Goal: Transaction & Acquisition: Register for event/course

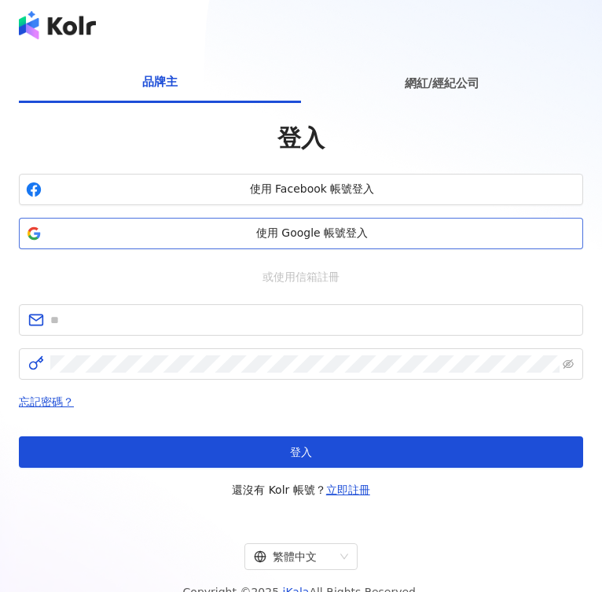
click at [324, 224] on button "使用 Google 帳號登入" at bounding box center [301, 233] width 564 height 31
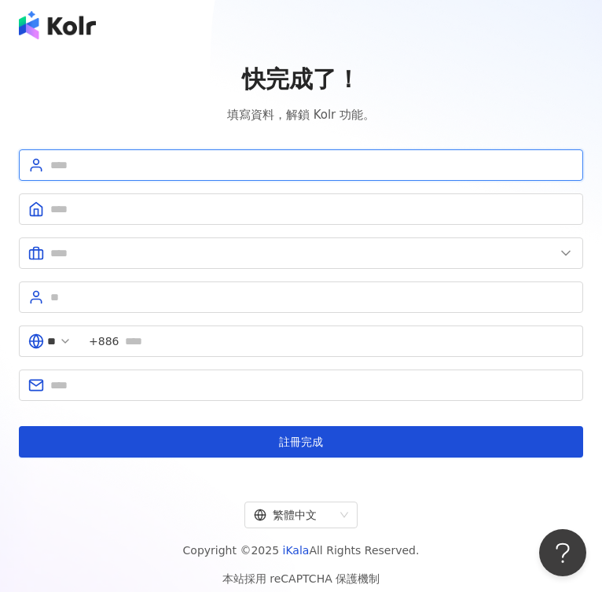
click at [483, 160] on input "text" at bounding box center [311, 164] width 523 height 17
type input "*******"
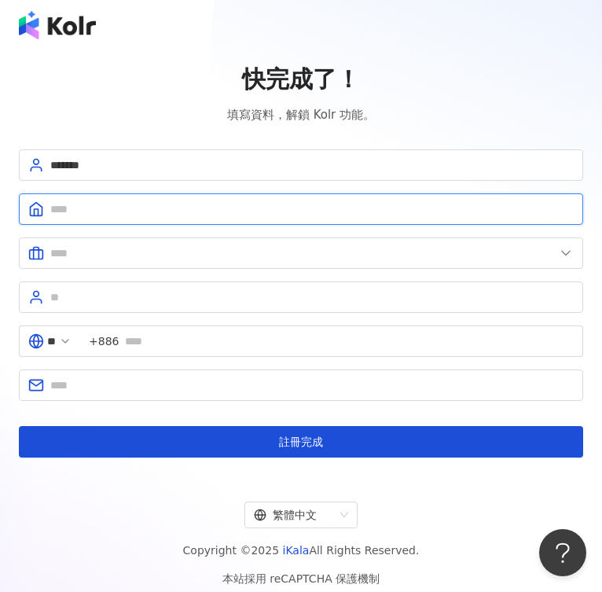
click at [154, 212] on input "text" at bounding box center [311, 208] width 523 height 17
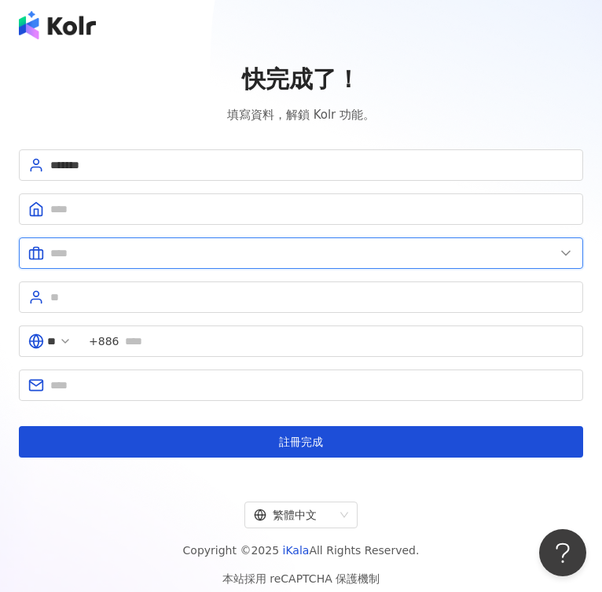
click at [154, 248] on input "text" at bounding box center [302, 252] width 504 height 17
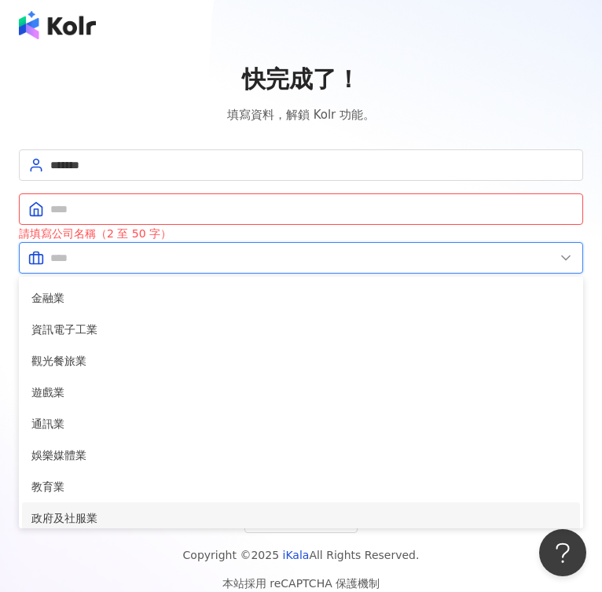
scroll to position [137, 0]
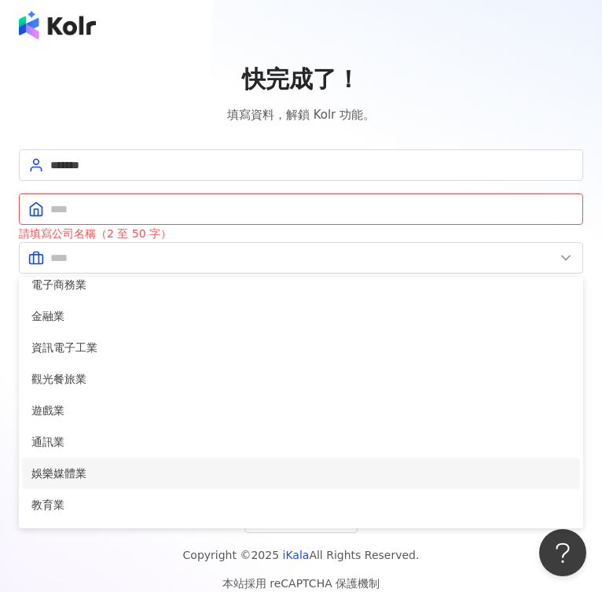
click at [122, 468] on span "娛樂媒體業" at bounding box center [300, 472] width 539 height 17
type input "*****"
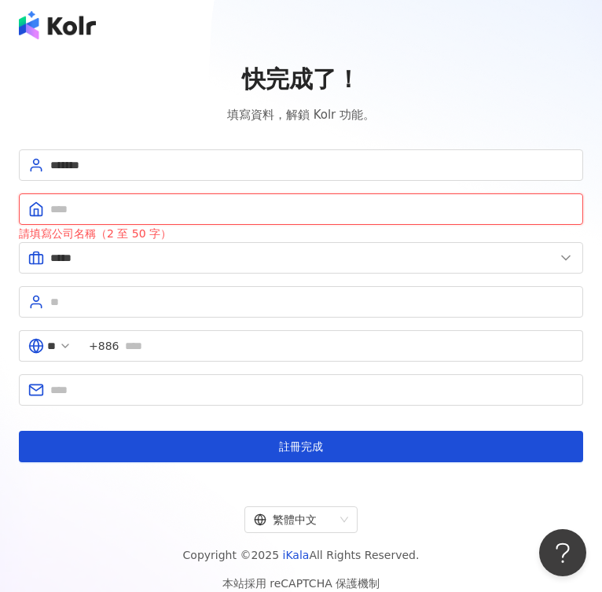
click at [211, 207] on input "text" at bounding box center [311, 208] width 523 height 17
type input "*"
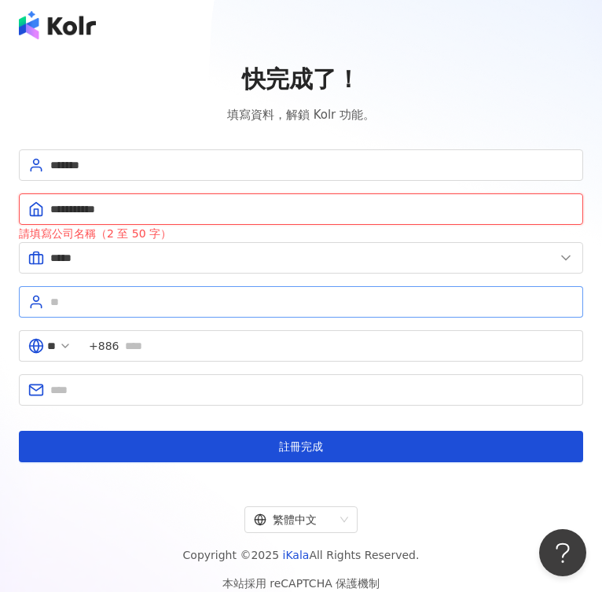
type input "**********"
click at [308, 302] on input "text" at bounding box center [311, 301] width 523 height 17
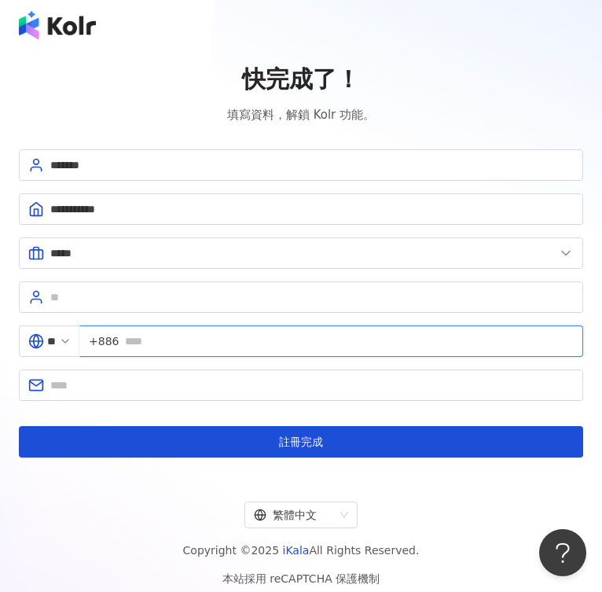
click at [290, 333] on input "text" at bounding box center [349, 340] width 449 height 17
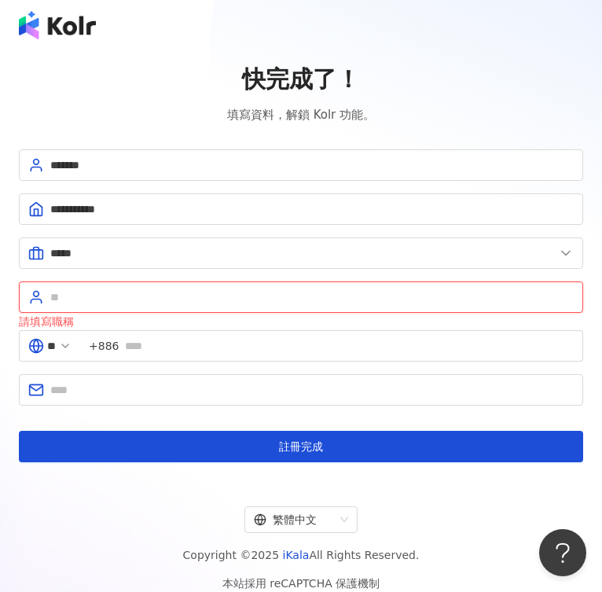
click at [101, 296] on input "text" at bounding box center [311, 296] width 523 height 17
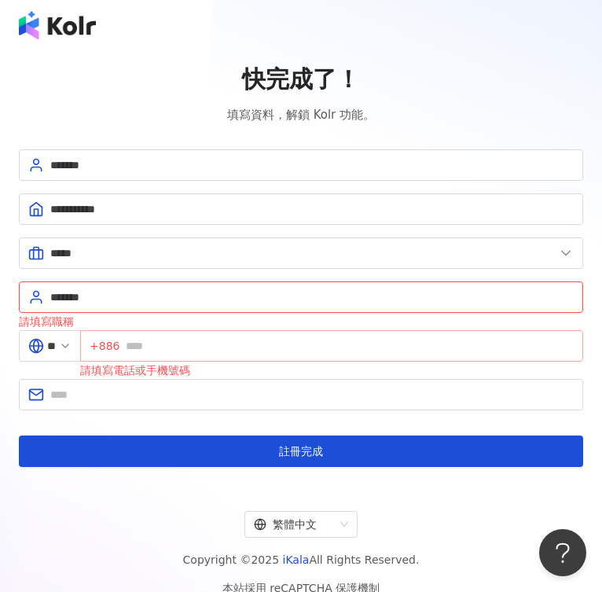
type input "*******"
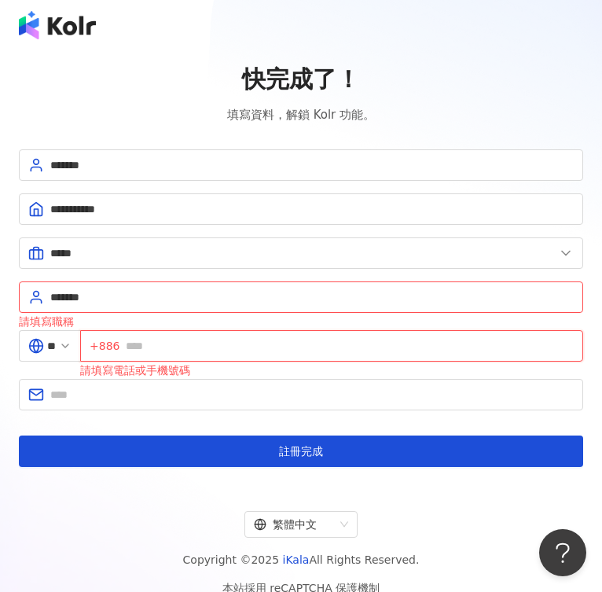
click at [174, 345] on input "text" at bounding box center [350, 345] width 448 height 17
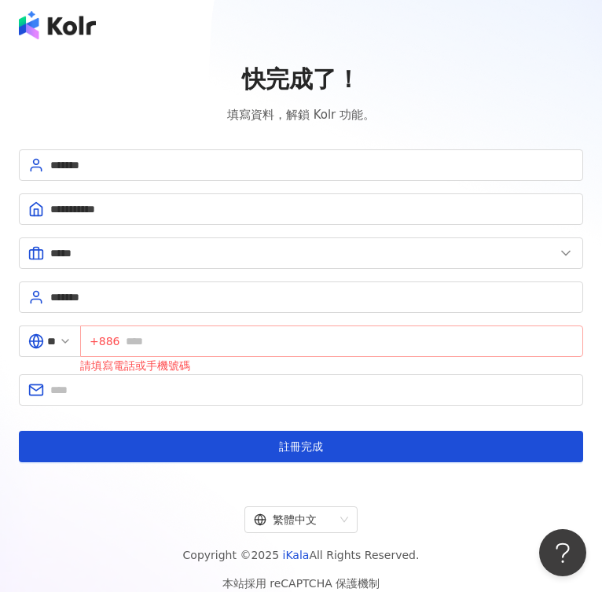
click at [118, 346] on span "+886" at bounding box center [105, 340] width 30 height 17
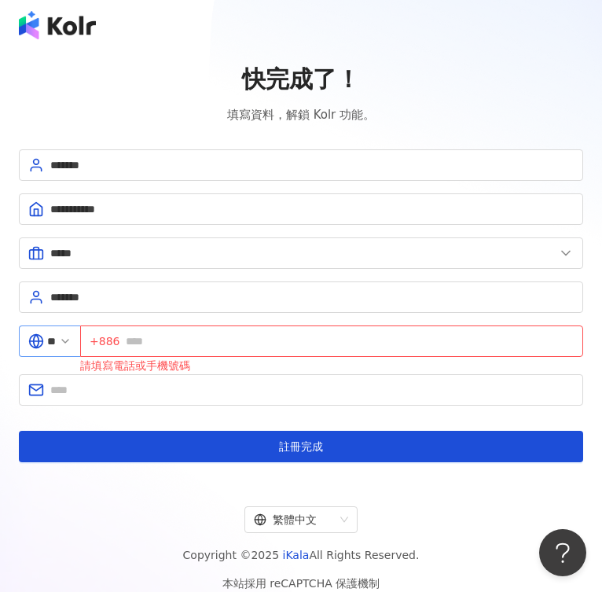
click at [71, 348] on span at bounding box center [65, 340] width 13 height 17
click at [71, 346] on icon at bounding box center [65, 341] width 13 height 13
click at [71, 340] on icon at bounding box center [65, 341] width 13 height 13
click at [56, 343] on input "**" at bounding box center [51, 340] width 9 height 17
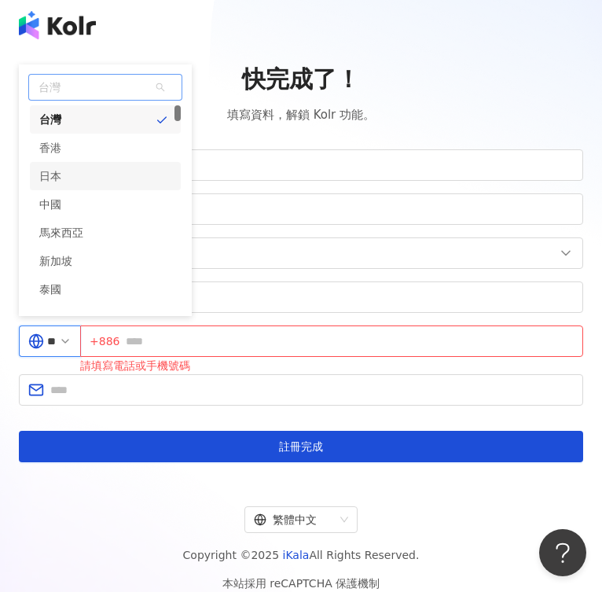
click at [79, 148] on div "香港" at bounding box center [105, 148] width 151 height 28
type input "**"
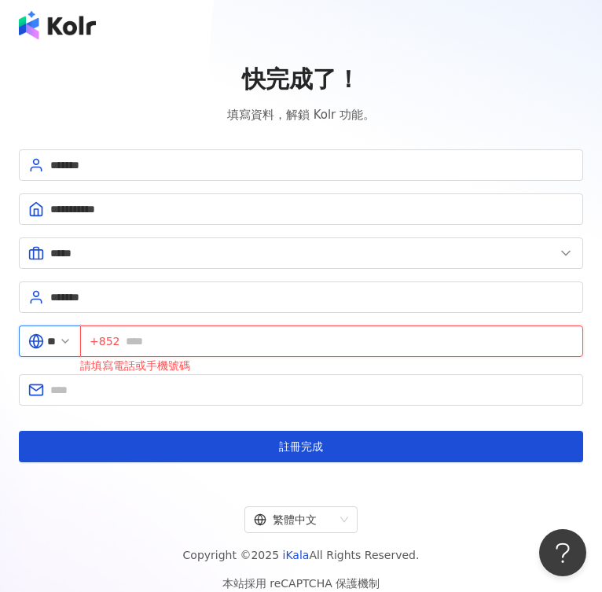
click at [220, 341] on input "text" at bounding box center [350, 340] width 448 height 17
type input "********"
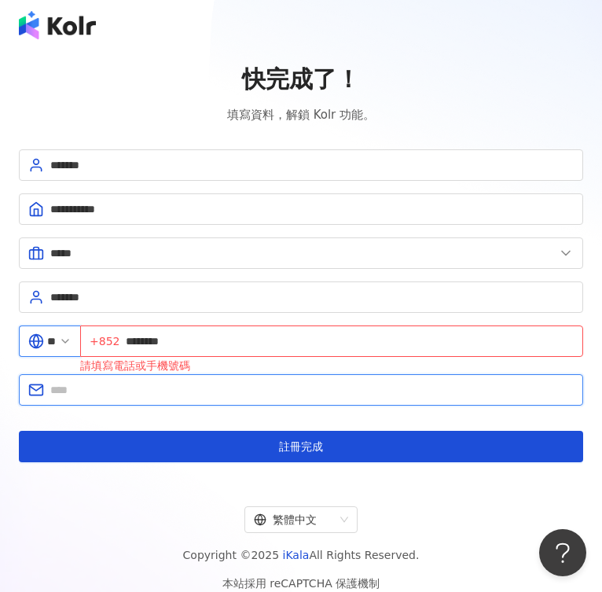
click at [232, 387] on input "text" at bounding box center [311, 389] width 523 height 17
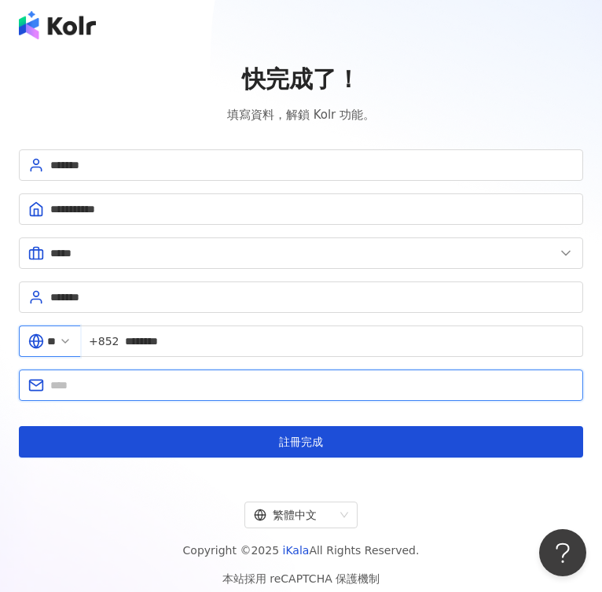
type input "**********"
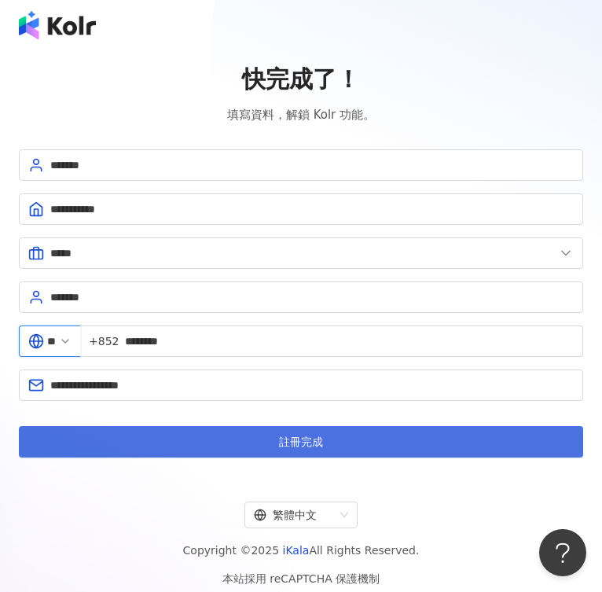
click at [244, 444] on button "註冊完成" at bounding box center [301, 441] width 564 height 31
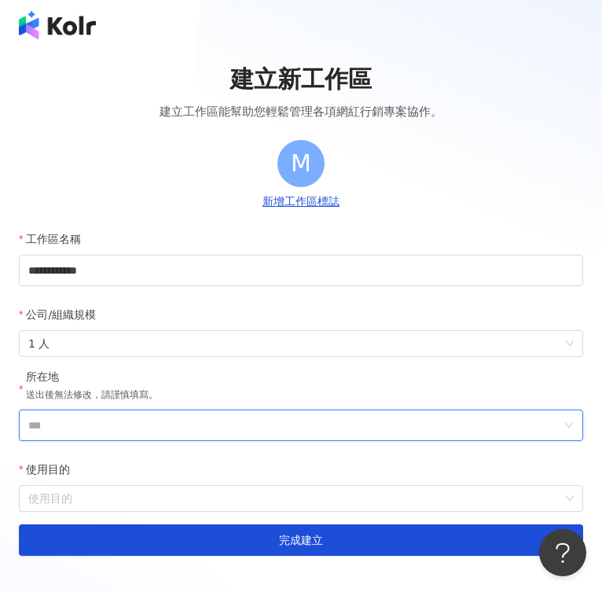
click at [241, 434] on input "***" at bounding box center [294, 425] width 533 height 30
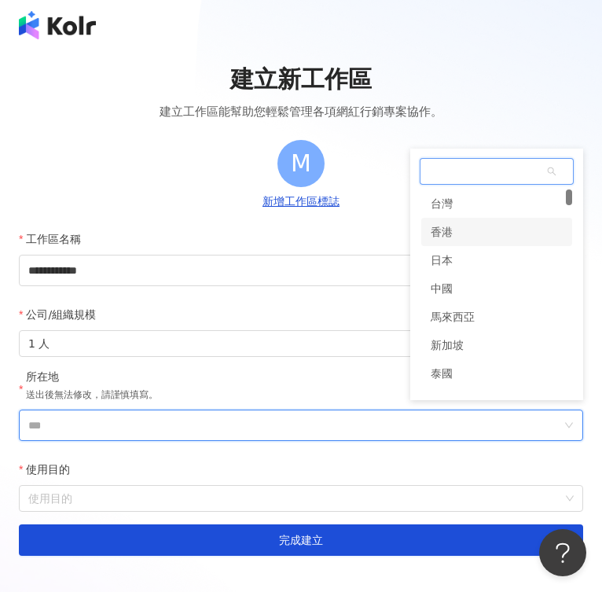
click at [456, 237] on div "香港" at bounding box center [496, 232] width 151 height 28
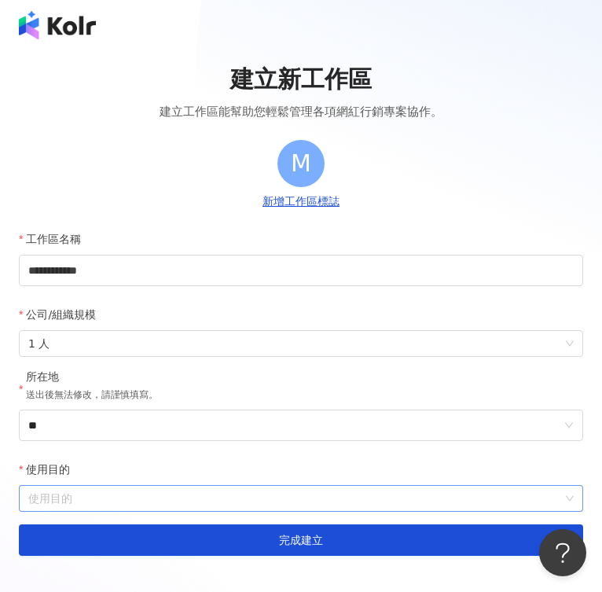
click at [236, 494] on input "使用目的" at bounding box center [300, 498] width 545 height 25
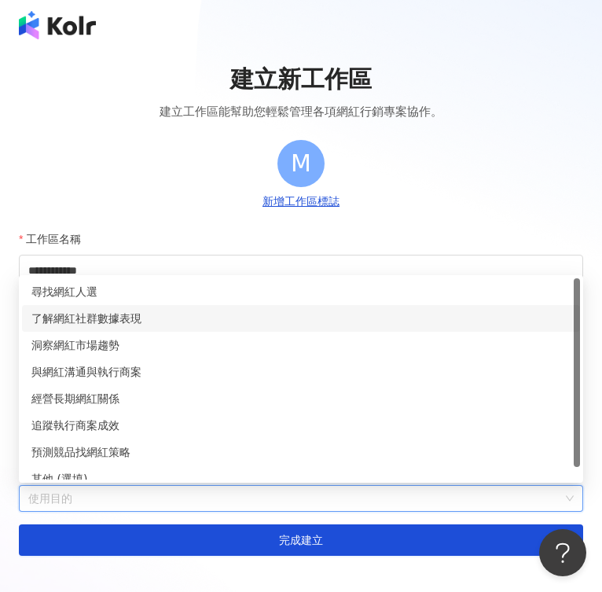
click at [166, 321] on div "了解網紅社群數據表現" at bounding box center [300, 318] width 539 height 17
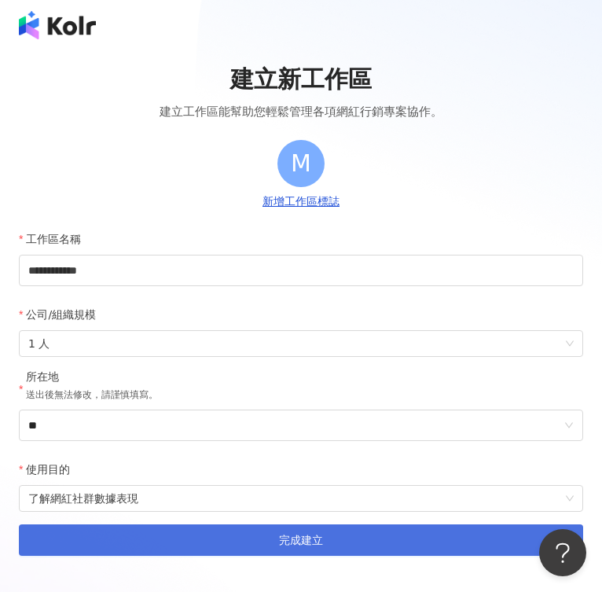
click at [232, 534] on button "完成建立" at bounding box center [301, 539] width 564 height 31
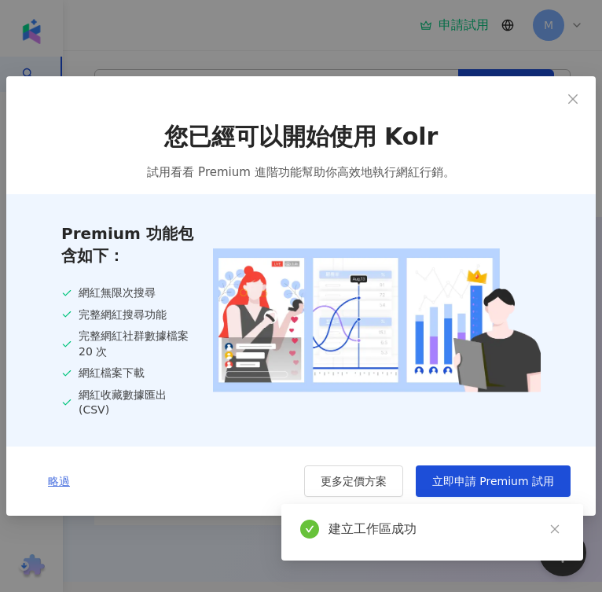
click at [55, 476] on span "略過" at bounding box center [59, 481] width 22 height 13
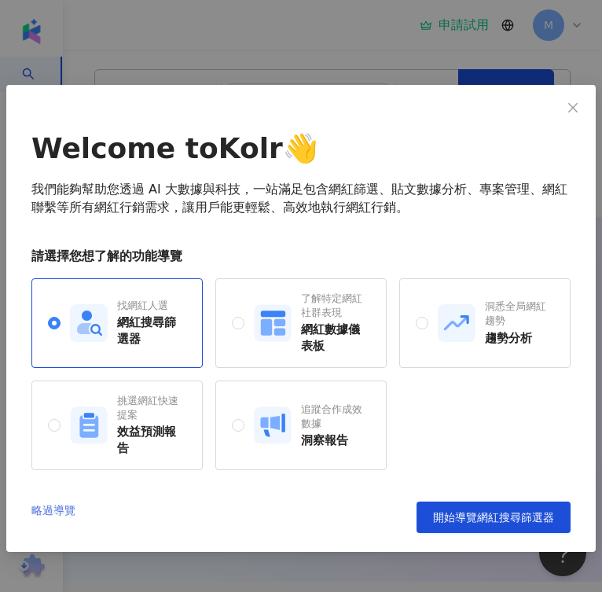
click at [68, 511] on link "略過導覽" at bounding box center [53, 516] width 44 height 31
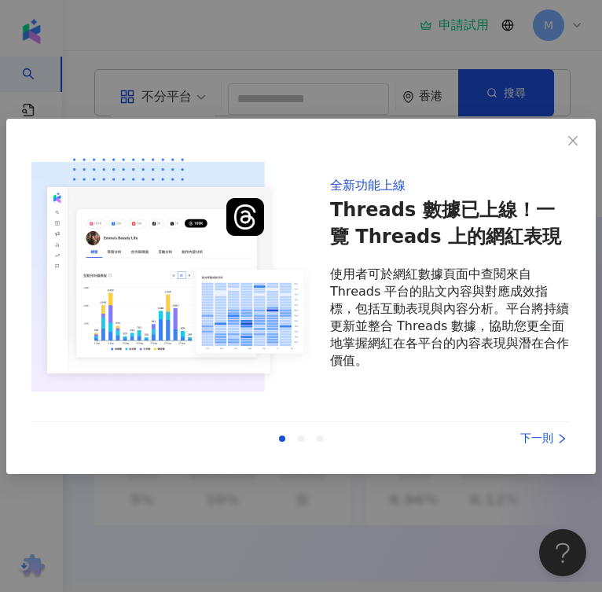
click at [535, 430] on div "下一則" at bounding box center [512, 438] width 118 height 17
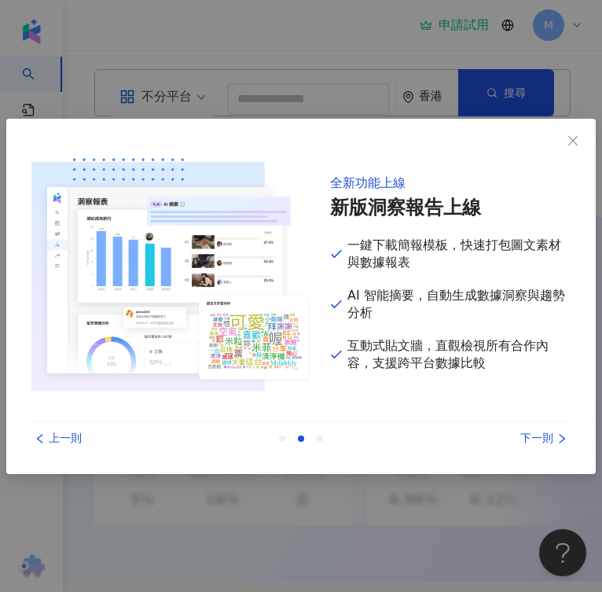
click at [535, 430] on div "下一則" at bounding box center [512, 438] width 118 height 17
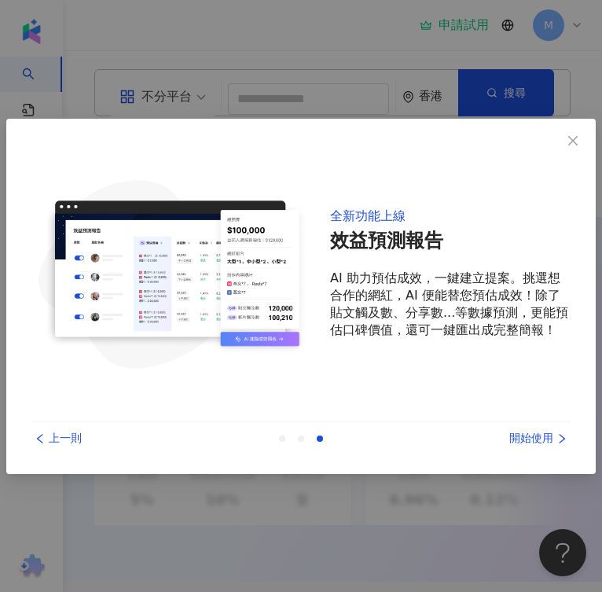
click at [540, 437] on div "開始使用" at bounding box center [512, 438] width 118 height 17
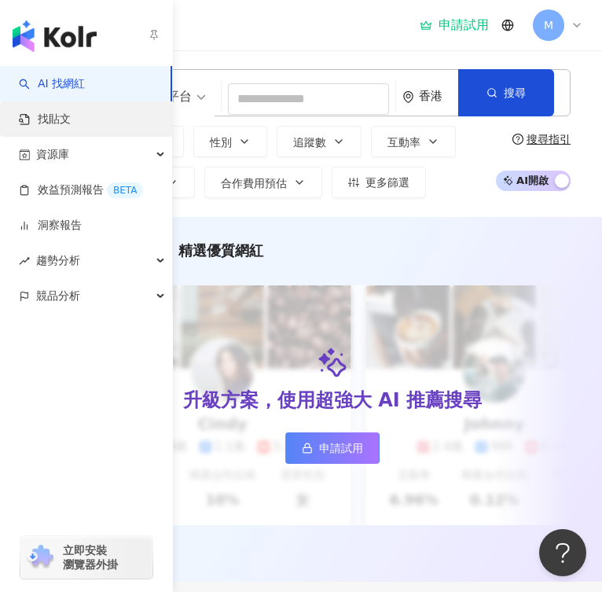
click at [71, 112] on link "找貼文" at bounding box center [45, 120] width 52 height 16
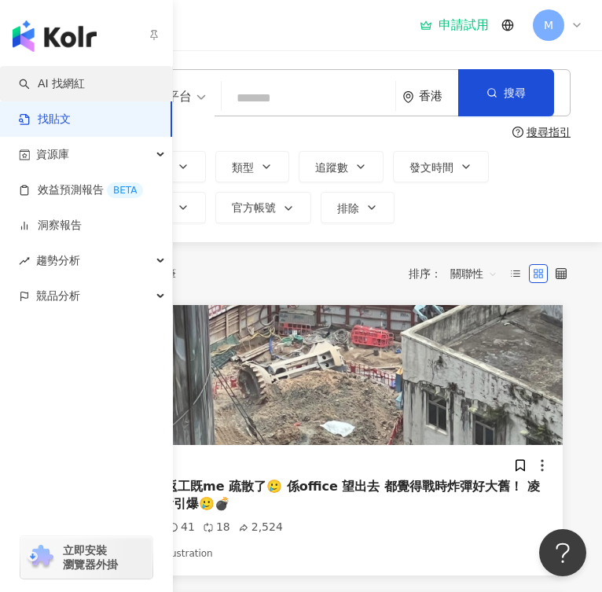
click at [48, 84] on link "AI 找網紅" at bounding box center [52, 84] width 66 height 16
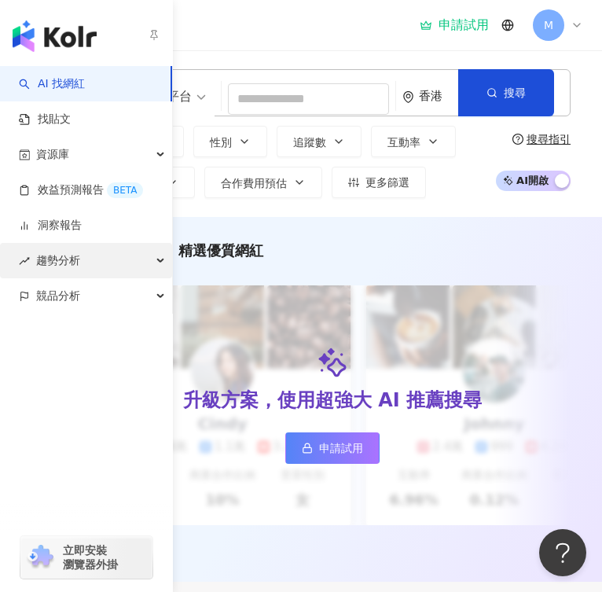
click at [136, 263] on div "趨勢分析" at bounding box center [86, 260] width 172 height 35
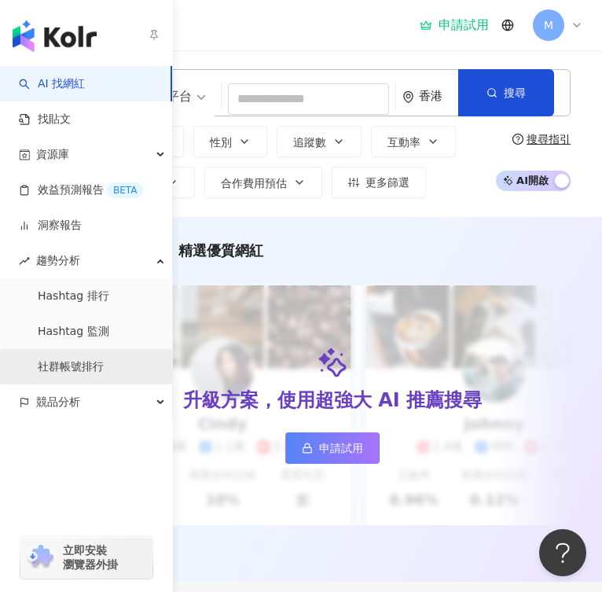
click at [101, 372] on link "社群帳號排行" at bounding box center [71, 367] width 66 height 16
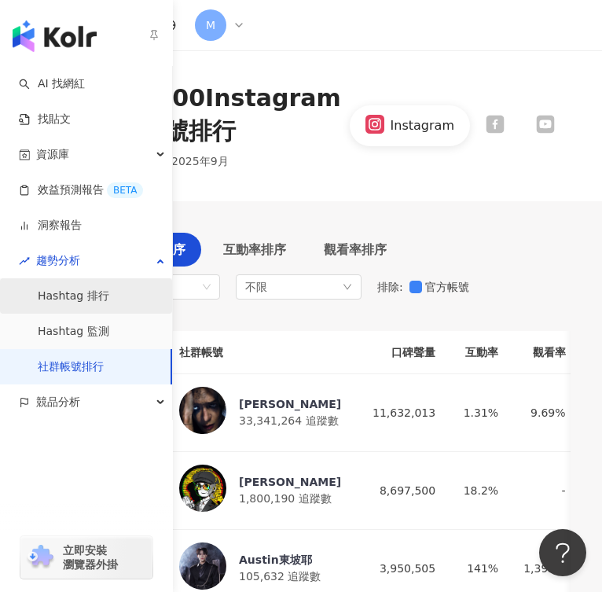
click at [109, 288] on link "Hashtag 排行" at bounding box center [73, 296] width 71 height 16
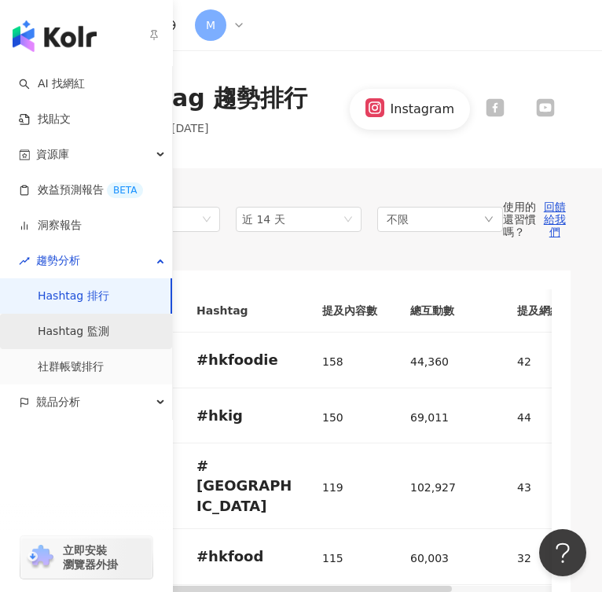
click at [109, 330] on link "Hashtag 監測" at bounding box center [73, 332] width 71 height 16
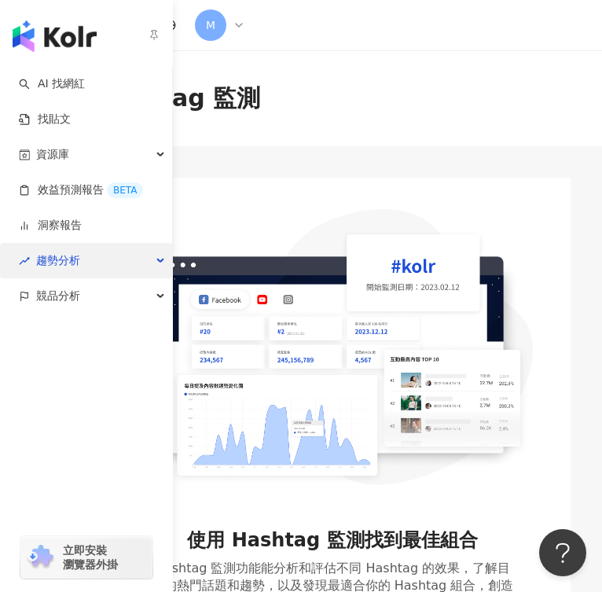
click at [67, 255] on span "趨勢分析" at bounding box center [58, 260] width 44 height 35
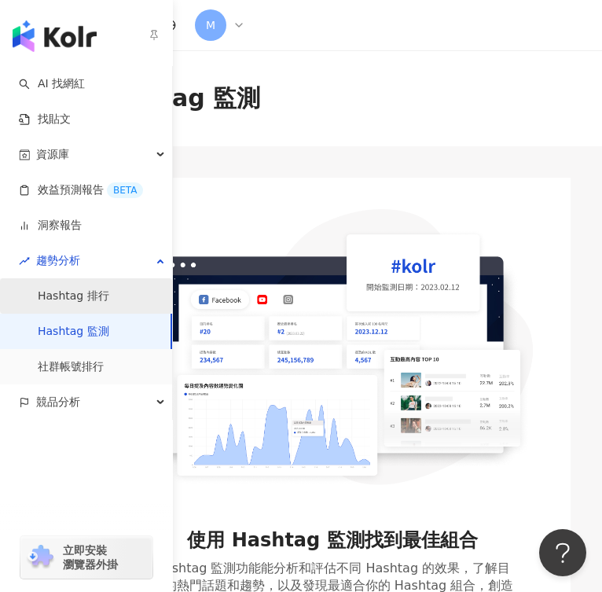
click at [108, 304] on link "Hashtag 排行" at bounding box center [73, 296] width 71 height 16
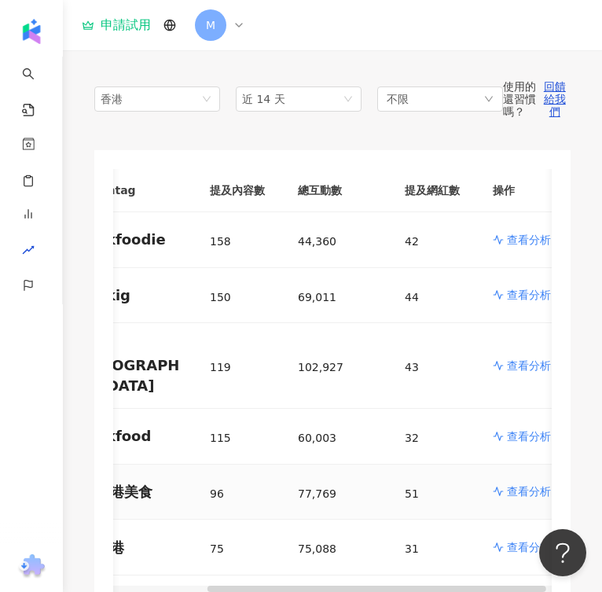
scroll to position [0, 129]
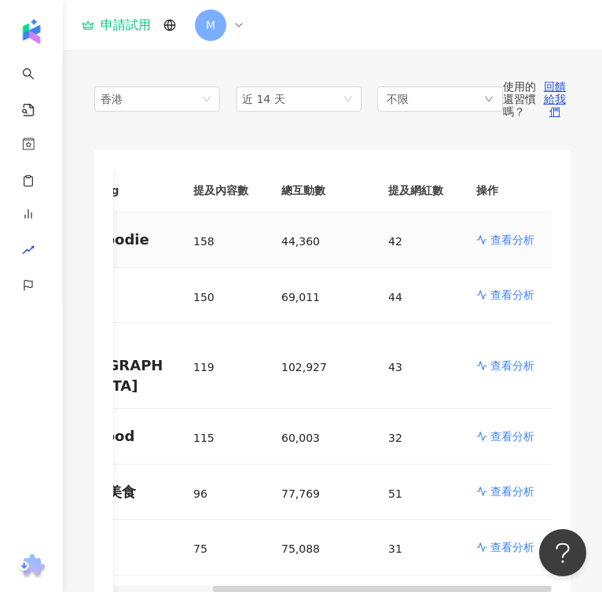
click at [514, 238] on p "查看分析" at bounding box center [512, 240] width 44 height 16
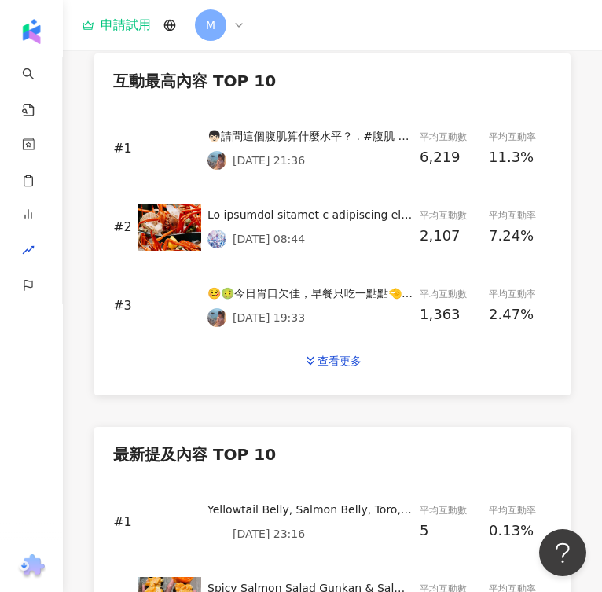
scroll to position [848, 0]
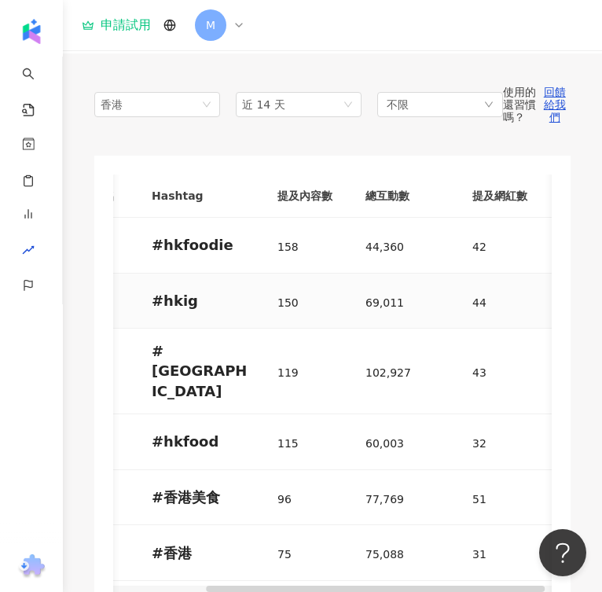
scroll to position [0, 129]
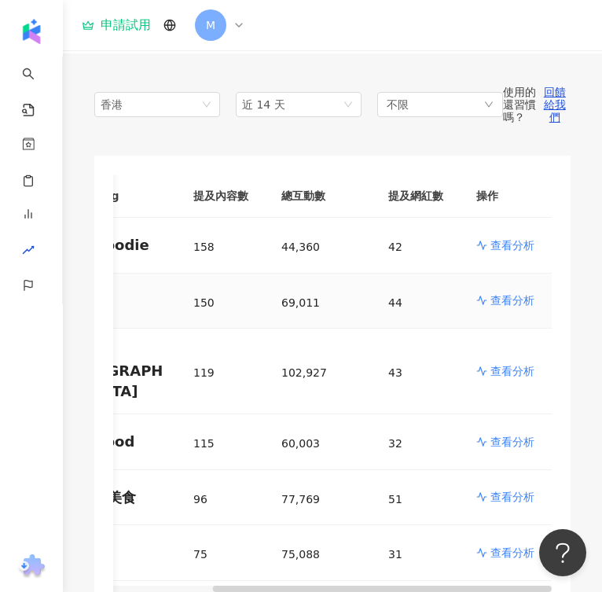
click at [496, 295] on p "查看分析" at bounding box center [512, 300] width 44 height 16
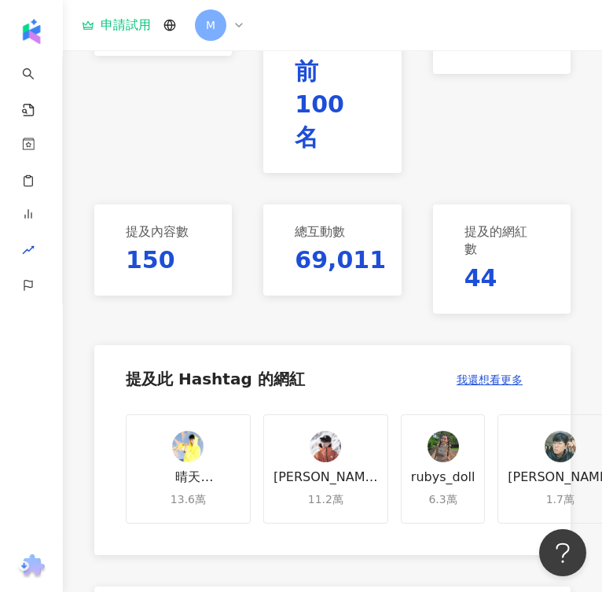
scroll to position [317, 0]
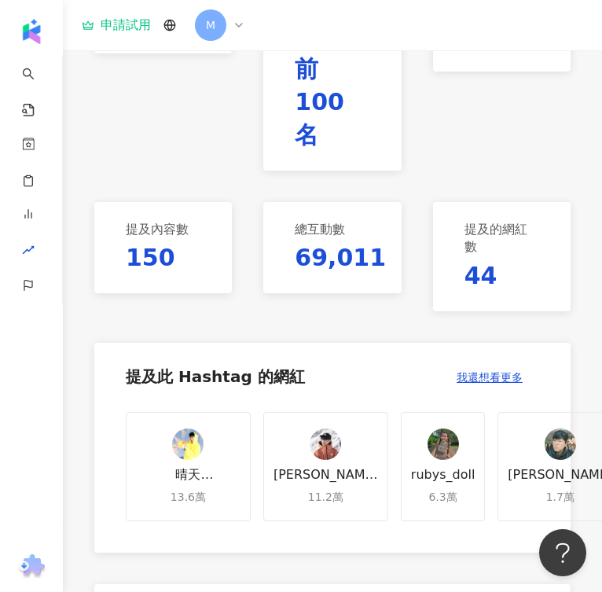
click at [154, 427] on div "晴天林 Sunny Lam 音樂創作 13.6萬" at bounding box center [188, 467] width 125 height 110
click at [310, 428] on div at bounding box center [325, 443] width 31 height 31
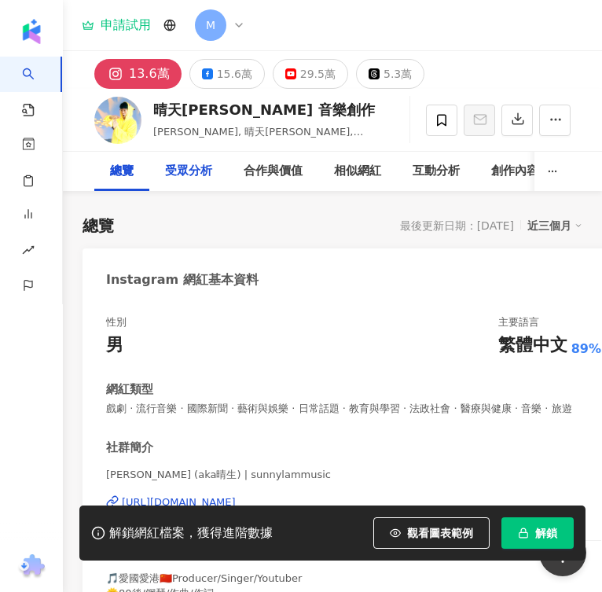
click at [189, 176] on div "受眾分析" at bounding box center [188, 171] width 47 height 19
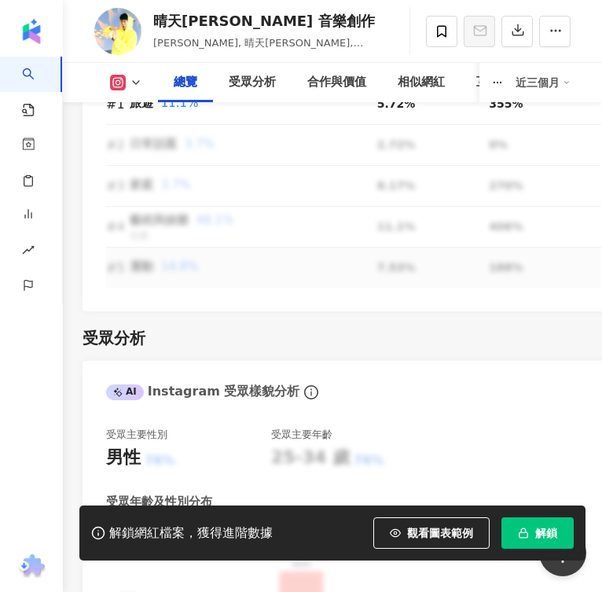
scroll to position [1930, 0]
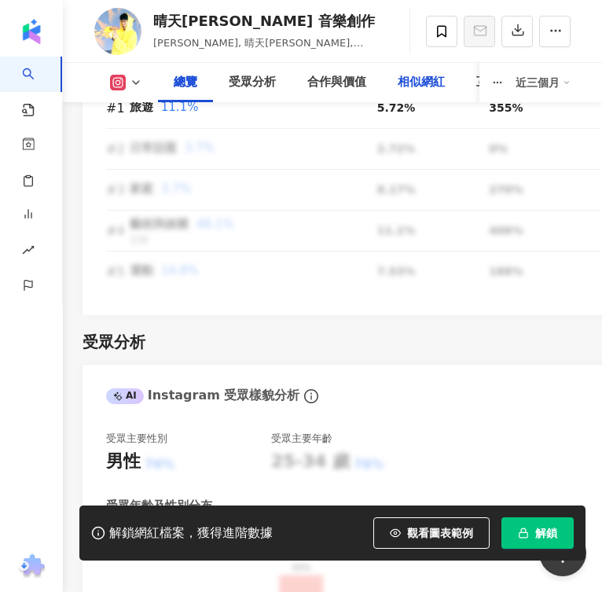
click at [431, 78] on div "相似網紅" at bounding box center [421, 82] width 47 height 19
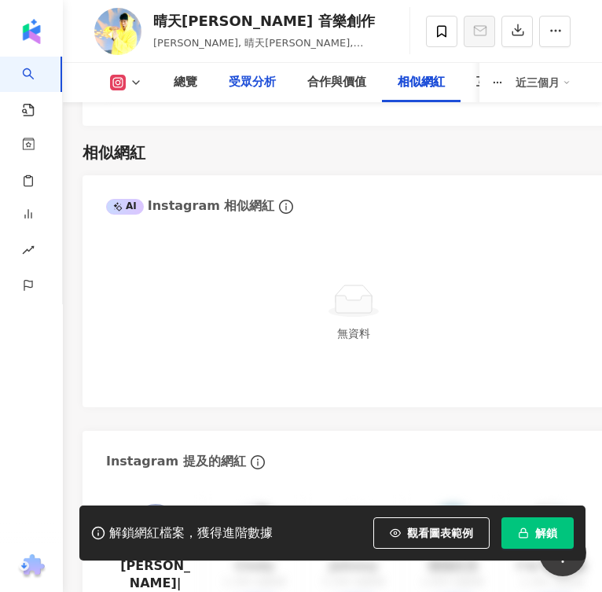
click at [290, 85] on div "受眾分析" at bounding box center [252, 82] width 79 height 39
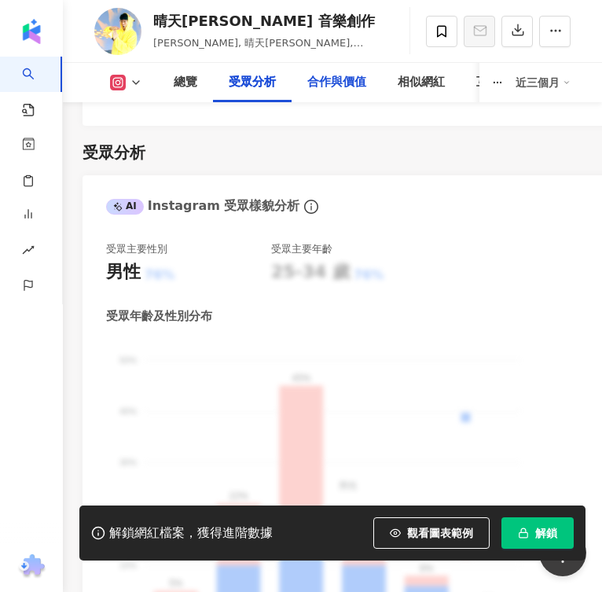
click at [346, 82] on div "合作與價值" at bounding box center [336, 82] width 59 height 19
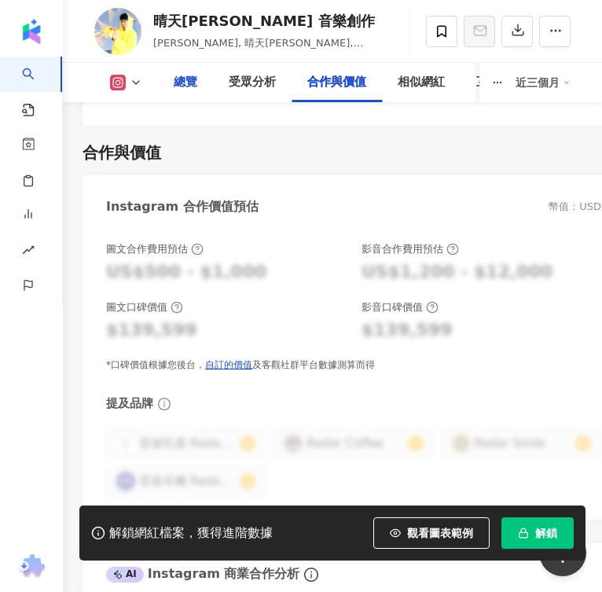
click at [177, 82] on div "總覽" at bounding box center [186, 82] width 24 height 19
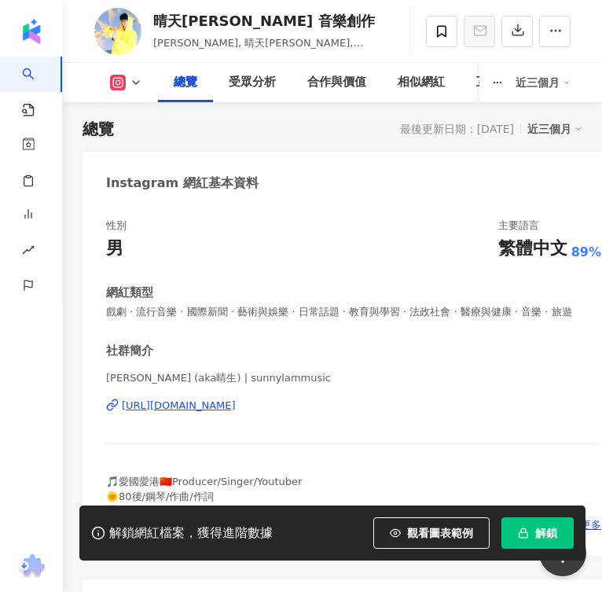
click at [178, 403] on div "https://www.instagram.com/sunnylammusic/" at bounding box center [179, 405] width 114 height 14
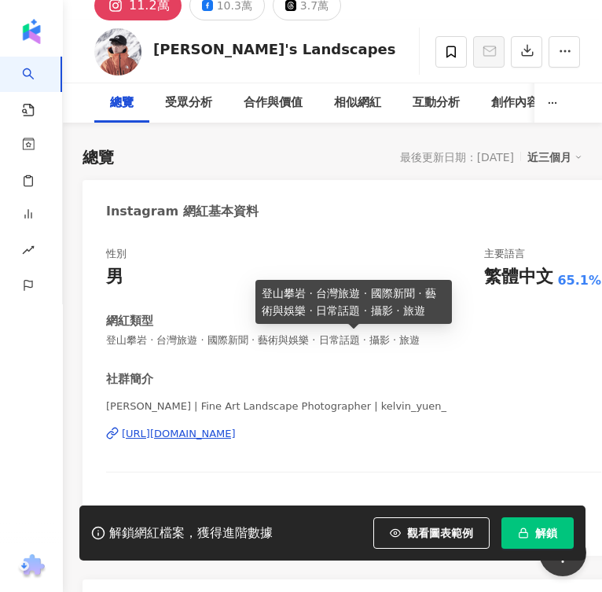
scroll to position [108, 0]
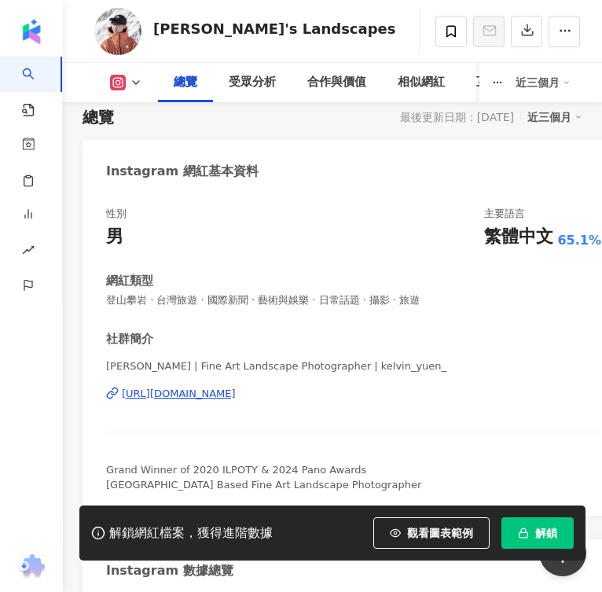
click at [236, 395] on div "https://www.instagram.com/kelvin_yuen_/" at bounding box center [179, 394] width 114 height 14
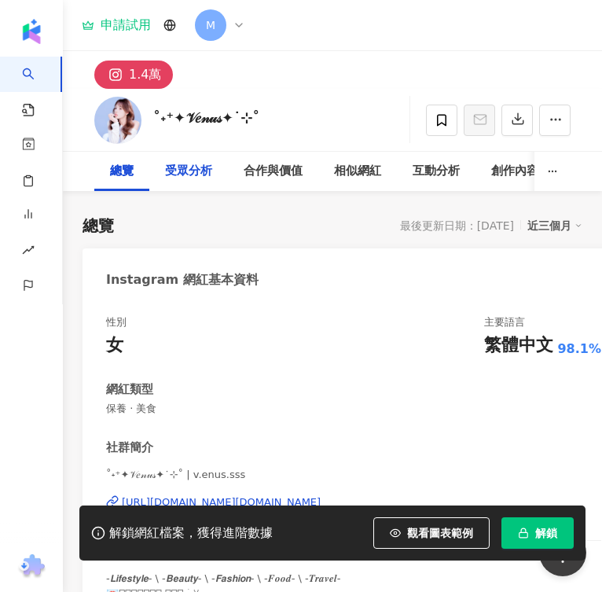
click at [203, 168] on div "受眾分析" at bounding box center [188, 171] width 47 height 19
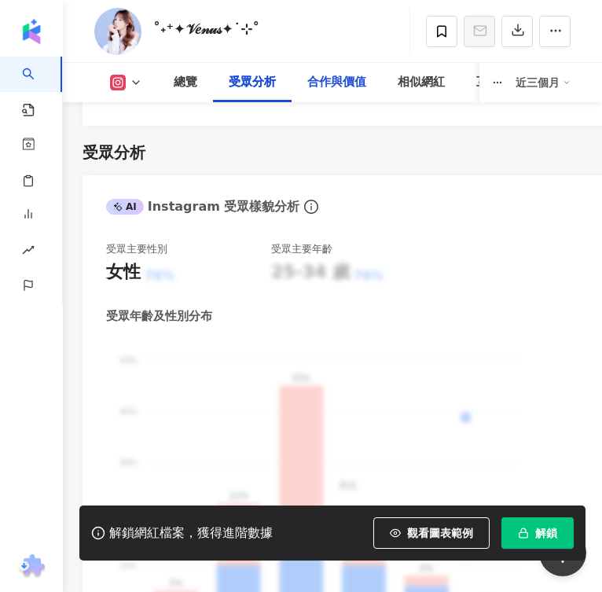
click at [313, 97] on div "合作與價值" at bounding box center [336, 82] width 90 height 39
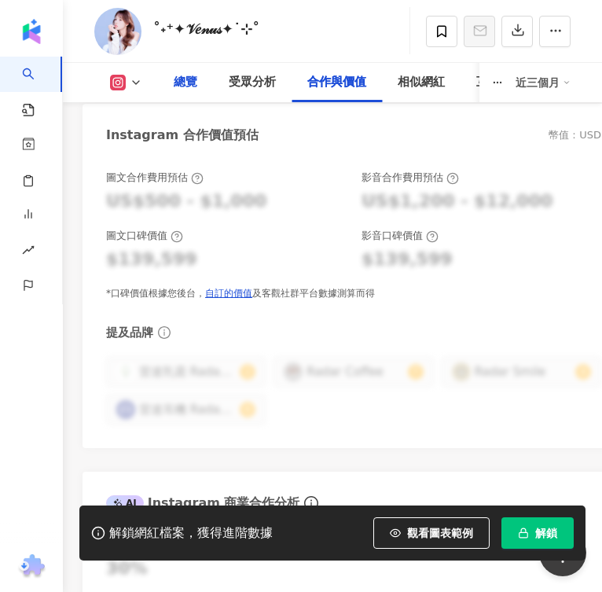
click at [178, 80] on div "總覽" at bounding box center [186, 82] width 24 height 19
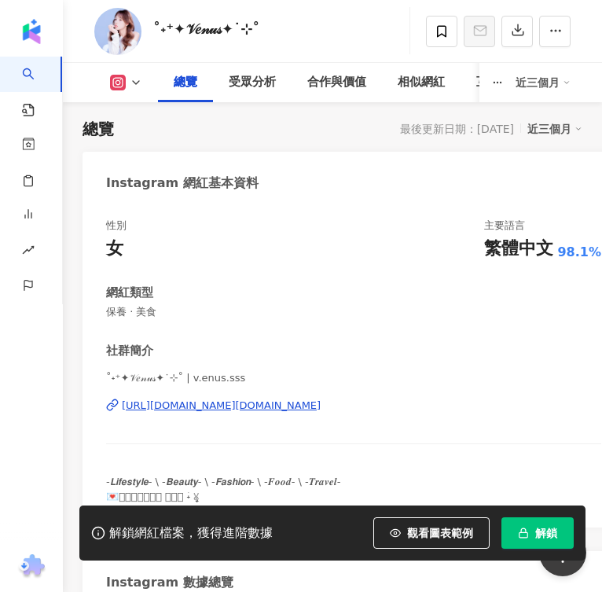
click at [248, 401] on div "[URL][DOMAIN_NAME][DOMAIN_NAME]" at bounding box center [221, 405] width 199 height 14
